Goal: Task Accomplishment & Management: Manage account settings

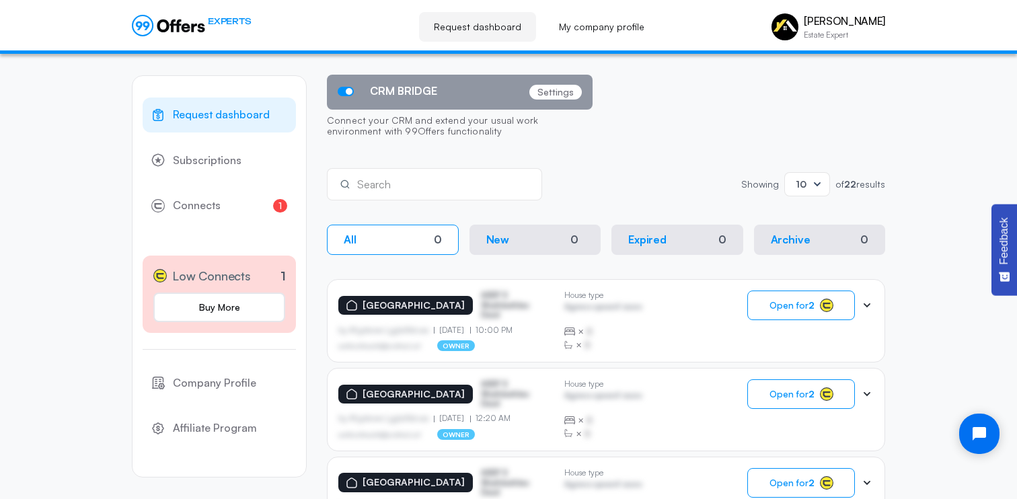
scroll to position [118, 0]
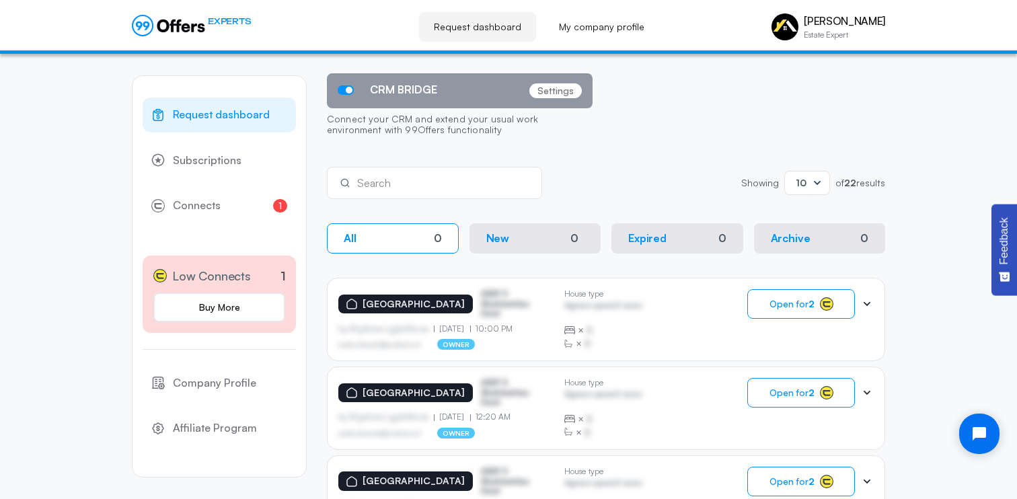
click at [485, 339] on div "asdfasdfasasfd@asdfasd.asf owner" at bounding box center [445, 344] width 215 height 11
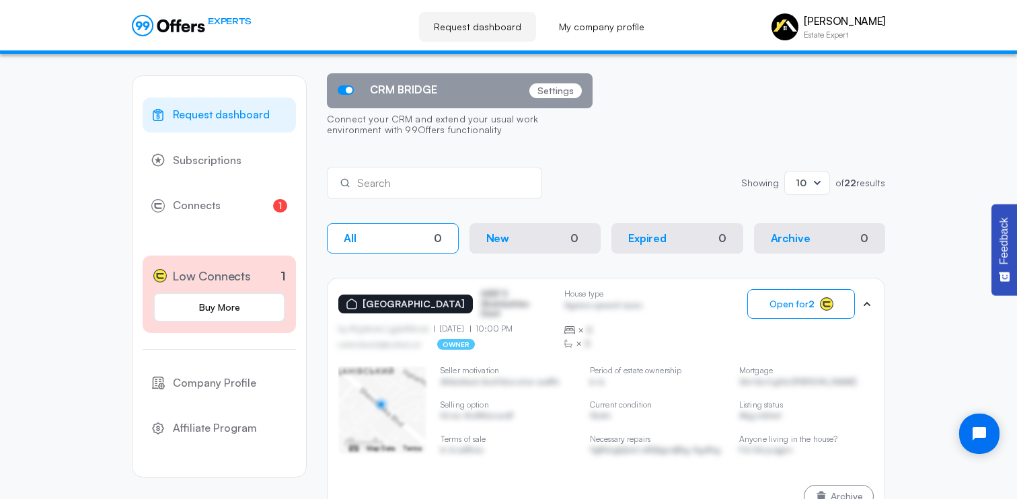
click at [488, 339] on div "asdfasdfasasfd@asdfasd.asf owner" at bounding box center [445, 344] width 215 height 11
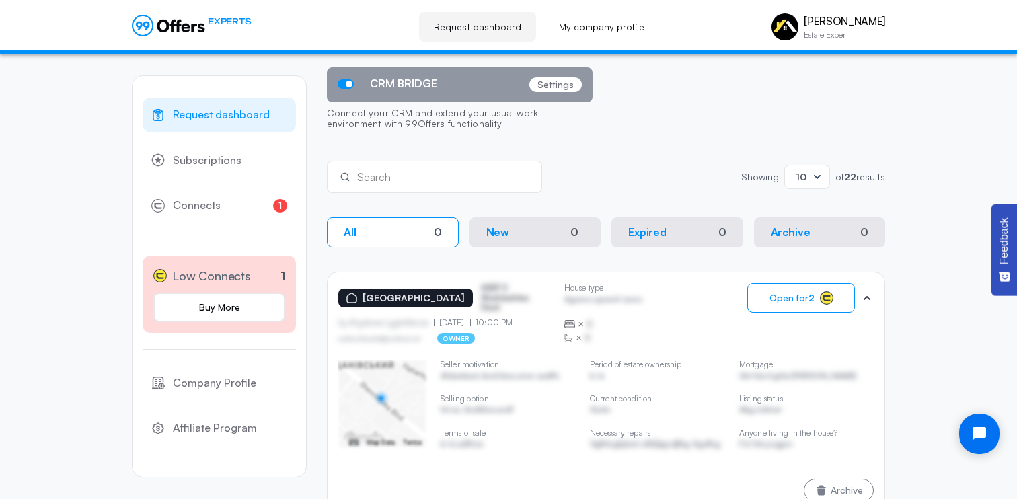
click at [489, 335] on div "[GEOGRAPHIC_DATA] ASDF S Sfasfdasfdas Dasd by Afgdsrwe Ljgjkdfsbvas [DATE] 10:0…" at bounding box center [445, 313] width 215 height 61
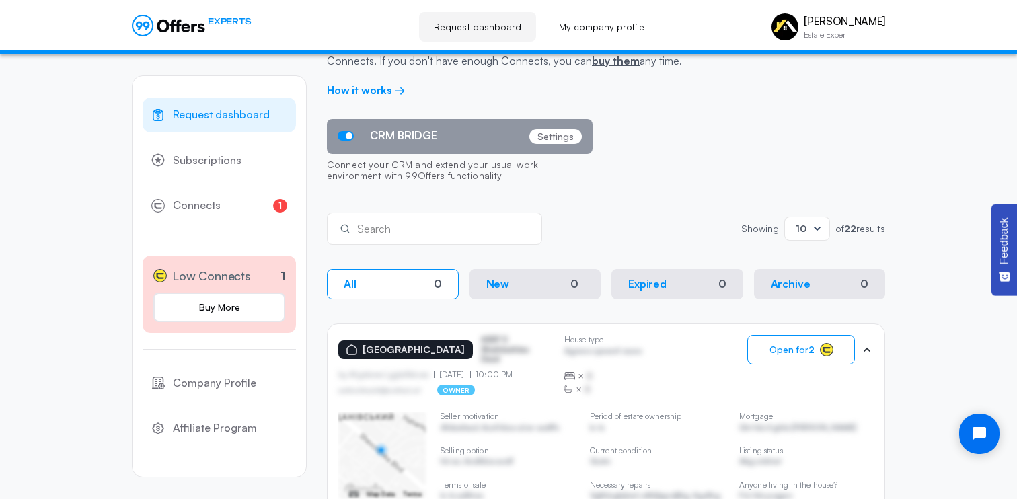
scroll to position [0, 0]
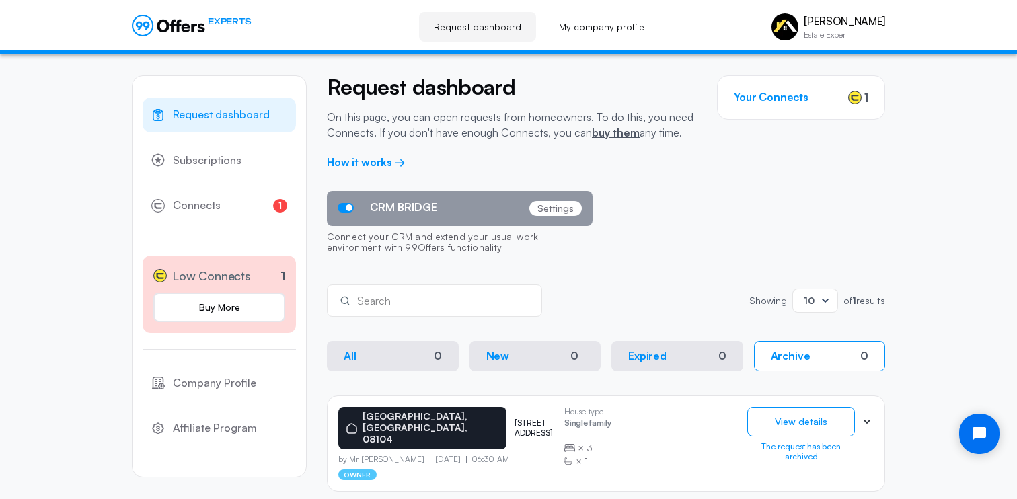
click at [514, 356] on button "New 0" at bounding box center [535, 356] width 132 height 30
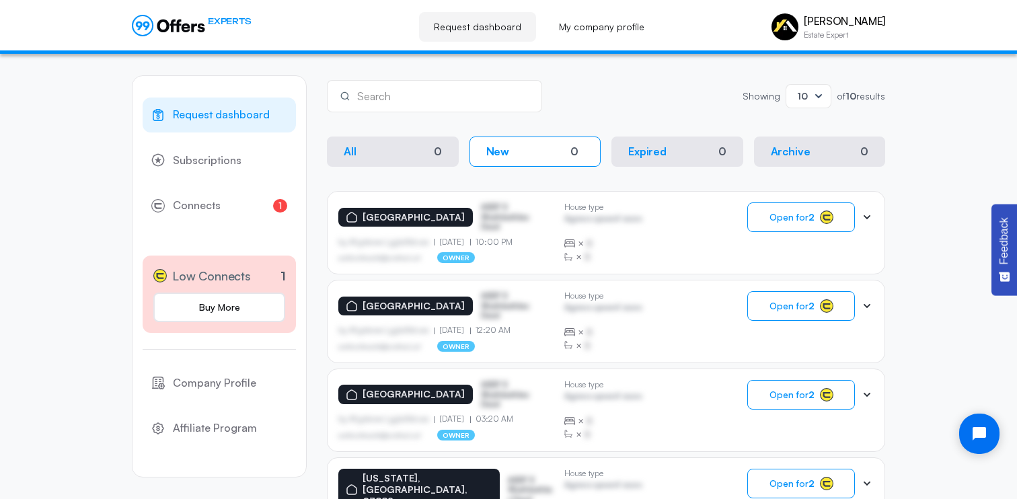
scroll to position [217, 0]
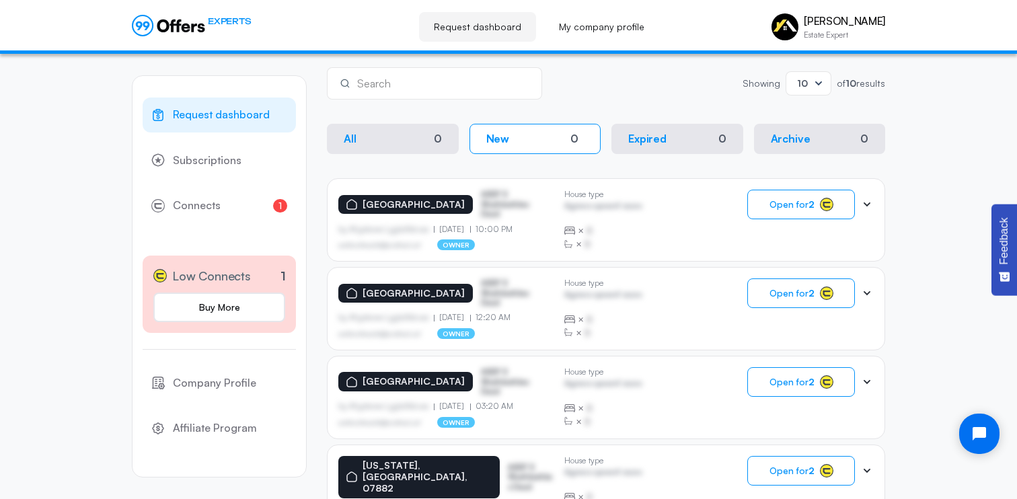
click at [586, 259] on div "burlington, NJ, 08016 ASDF S Sfasfdasfdas Dasd by Afgdsrwe Ljgjkdfsbvas 08.12.2…" at bounding box center [606, 219] width 558 height 83
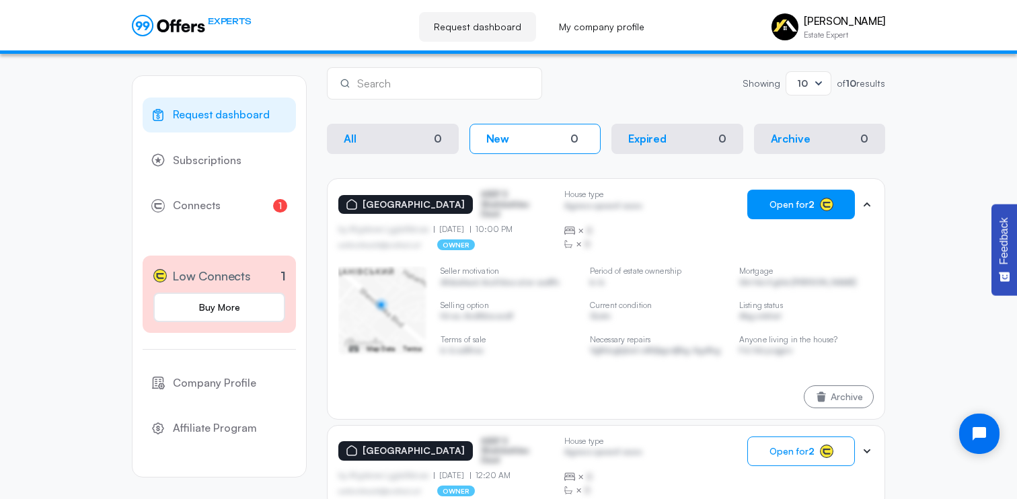
click at [798, 216] on button "Open for 2" at bounding box center [801, 205] width 108 height 30
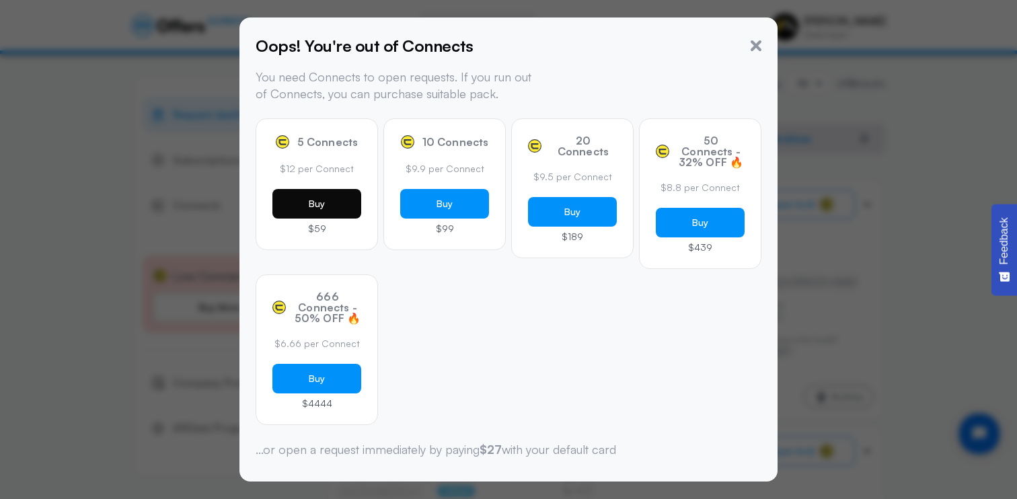
click at [325, 207] on button "Buy" at bounding box center [316, 204] width 89 height 30
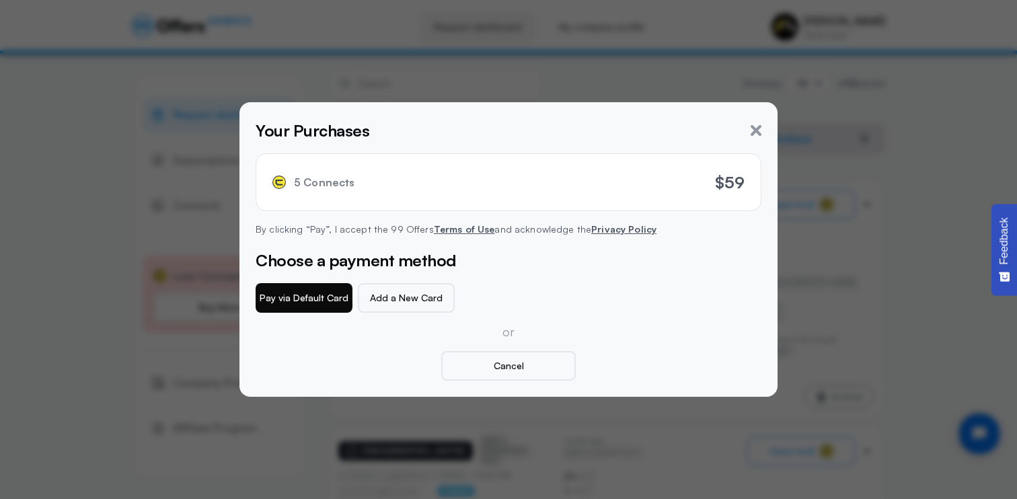
click at [320, 287] on button "Pay via Default Card" at bounding box center [304, 298] width 97 height 30
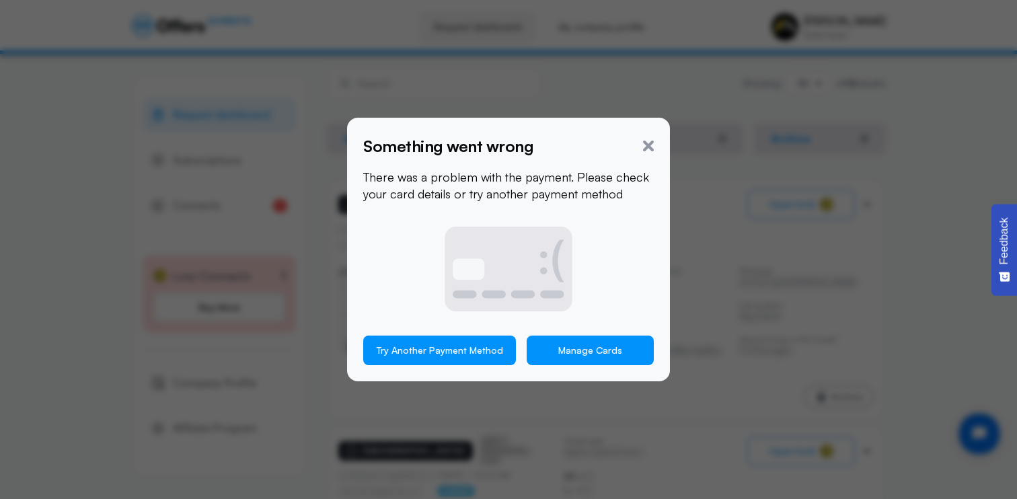
click at [544, 350] on link "Manage Cards" at bounding box center [589, 351] width 127 height 30
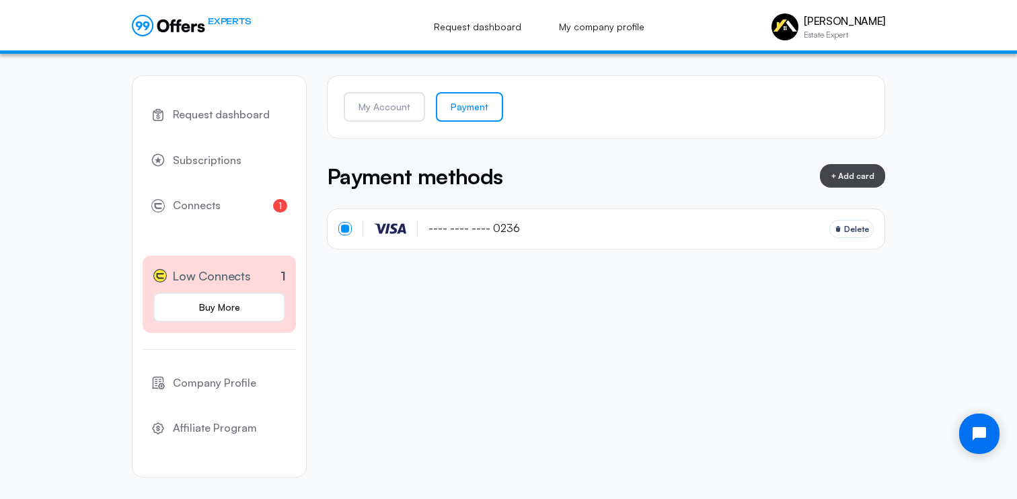
click at [527, 316] on div "Request dashboard Subscriptions 1 Connects 1 Low Connects 1 Buy More Company Pr…" at bounding box center [508, 276] width 753 height 445
click at [239, 297] on link "Buy More" at bounding box center [219, 307] width 132 height 30
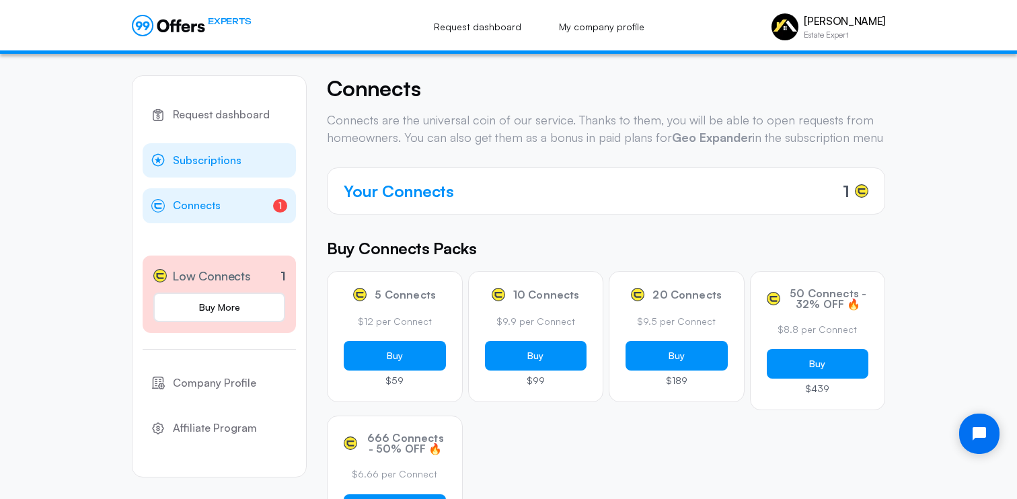
click at [242, 167] on link "Subscriptions" at bounding box center [219, 160] width 153 height 35
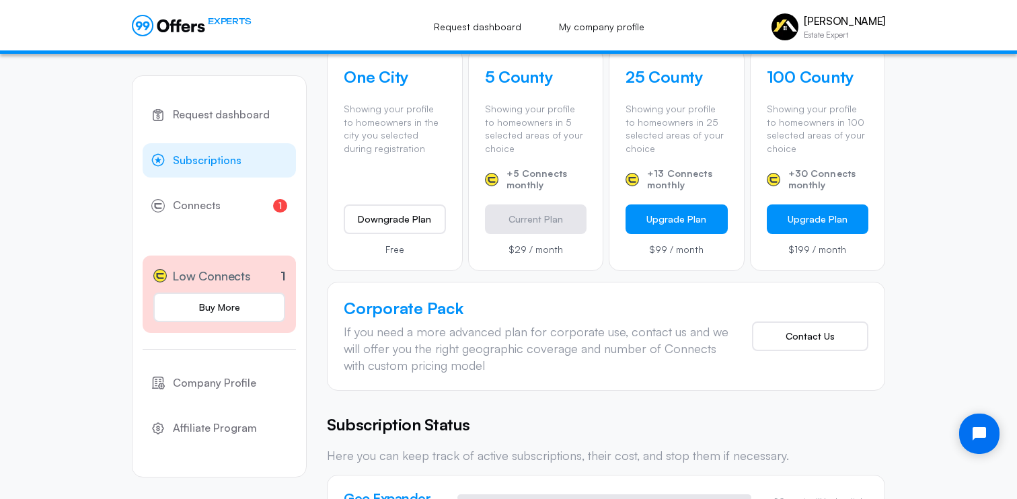
scroll to position [523, 0]
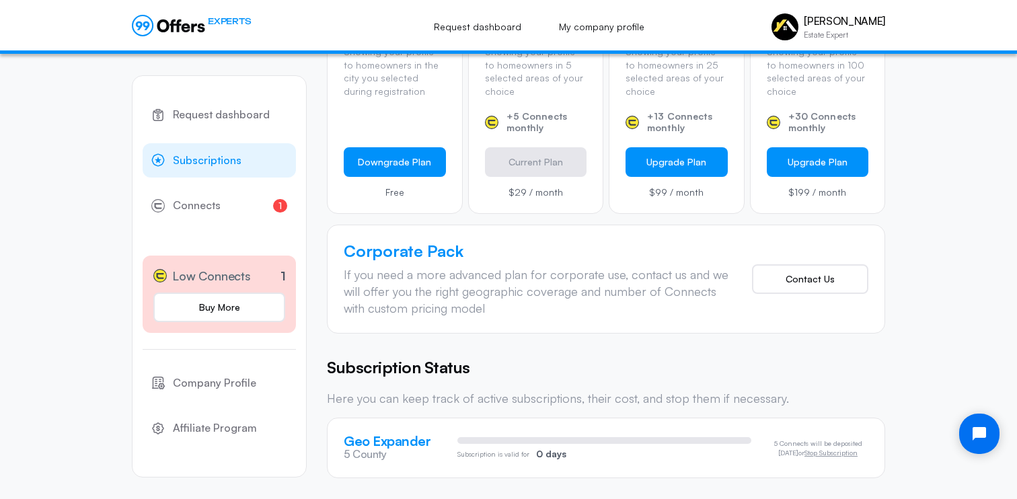
click at [413, 171] on button "Downgrade Plan" at bounding box center [395, 162] width 102 height 30
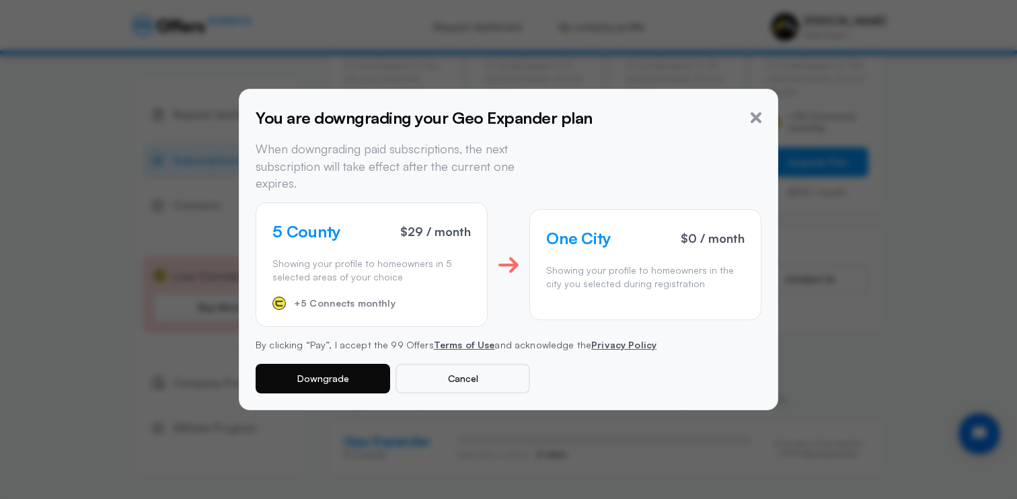
click at [346, 372] on button "Downgrade" at bounding box center [323, 379] width 134 height 30
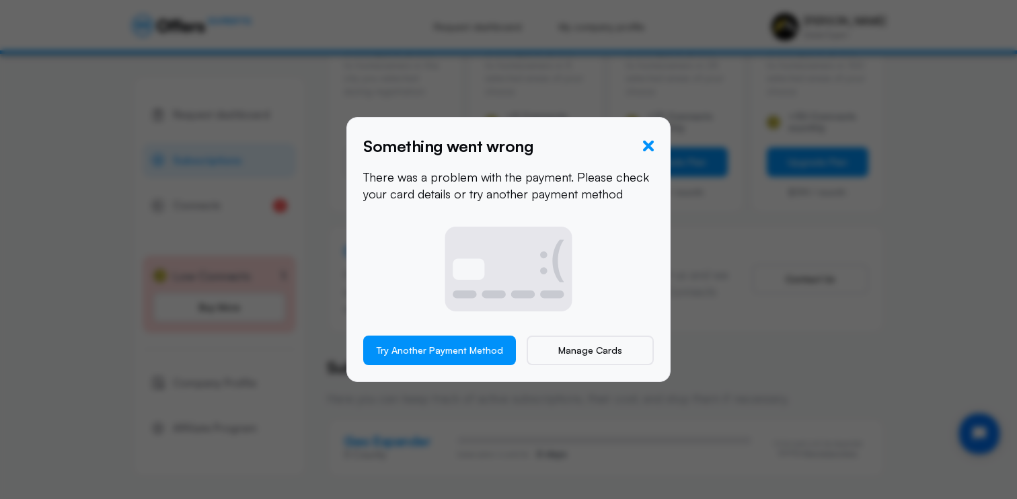
click at [649, 148] on icon "button" at bounding box center [648, 146] width 11 height 11
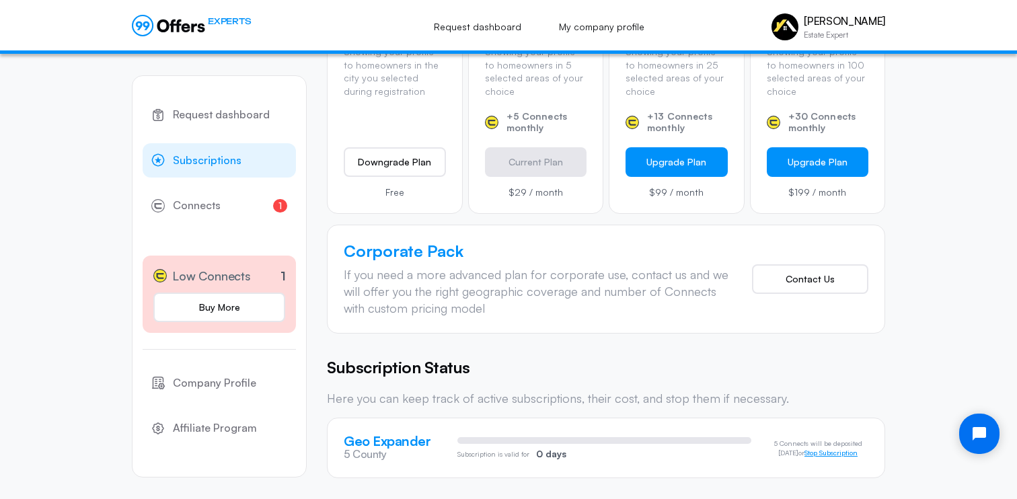
click at [816, 449] on button "Stop Subscription" at bounding box center [830, 453] width 53 height 8
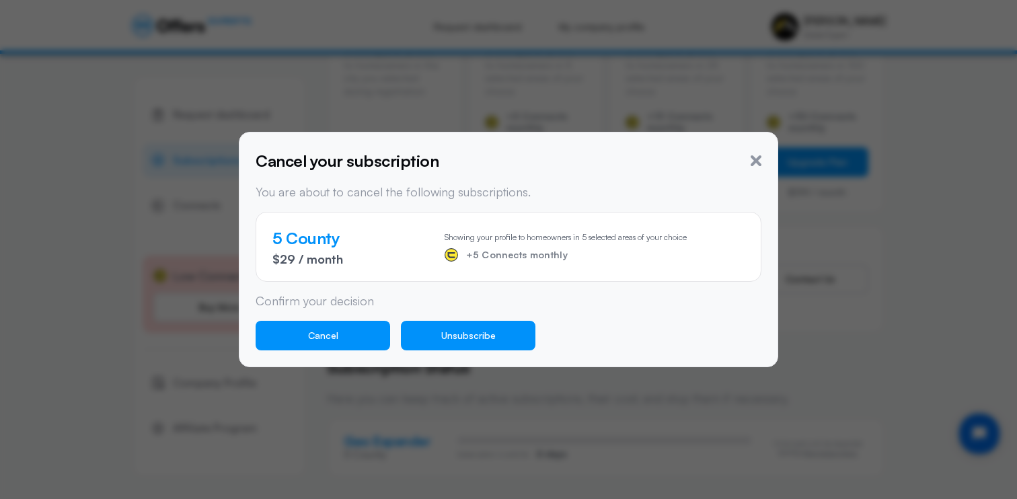
click at [428, 328] on button "Unsubscribe" at bounding box center [468, 336] width 134 height 30
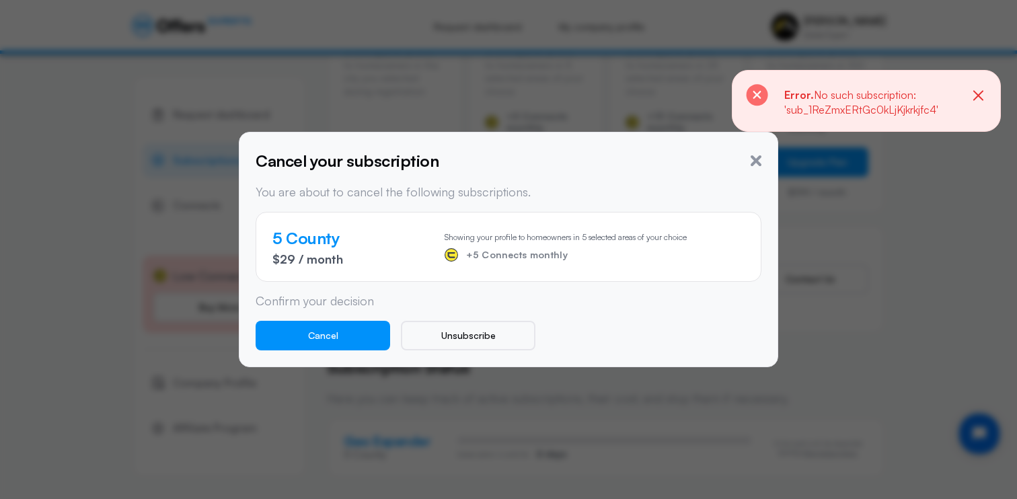
click at [754, 170] on div "Cancel your subscription" at bounding box center [509, 161] width 506 height 24
click at [754, 161] on icon "button" at bounding box center [755, 160] width 11 height 11
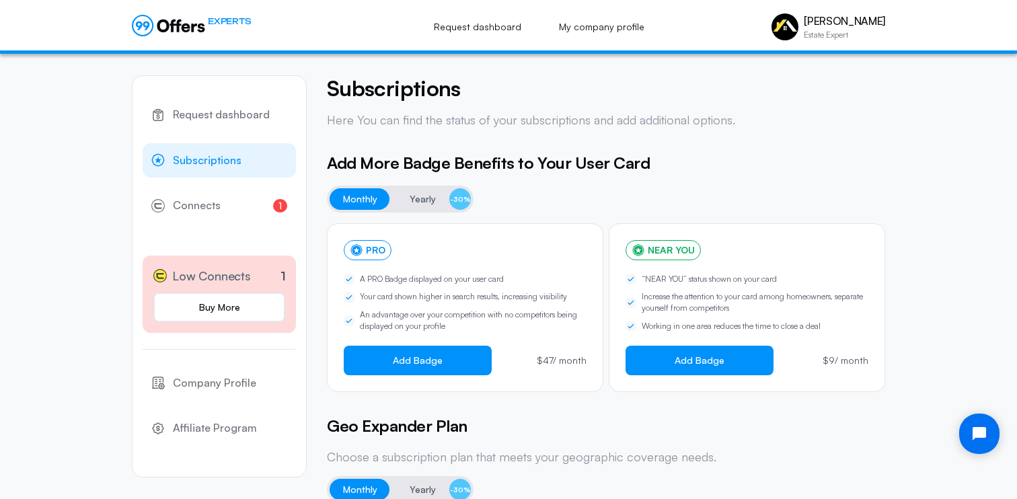
scroll to position [0, 0]
